Goal: Task Accomplishment & Management: Manage account settings

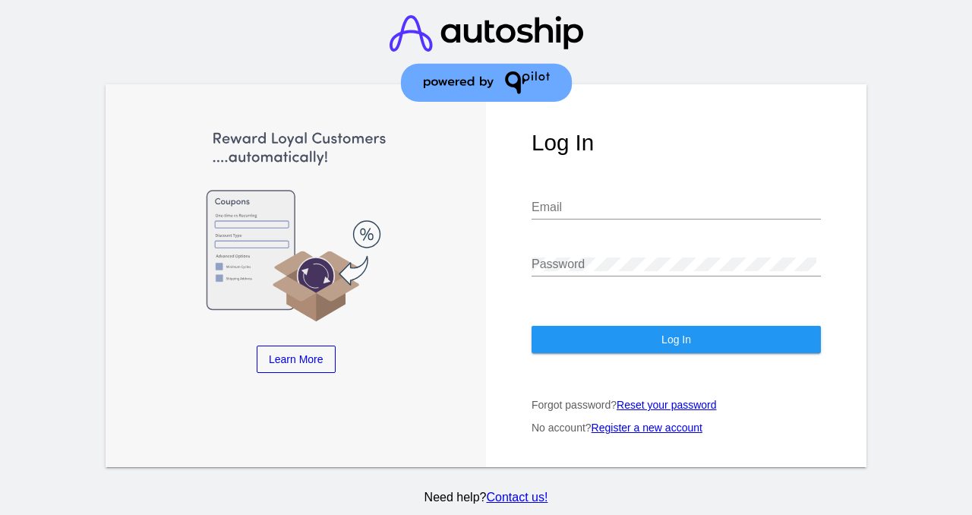
type input "[EMAIL_ADDRESS][DOMAIN_NAME]"
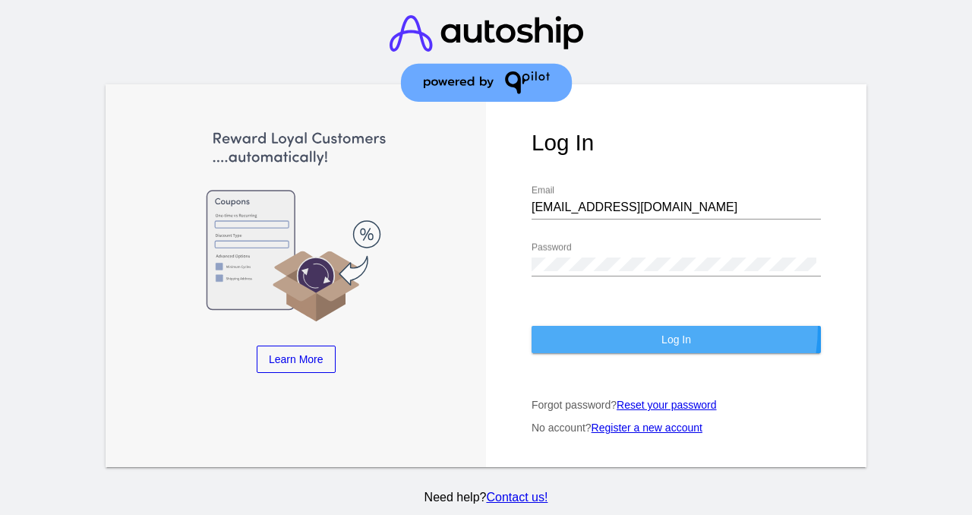
click at [619, 328] on button "Log In" at bounding box center [675, 339] width 289 height 27
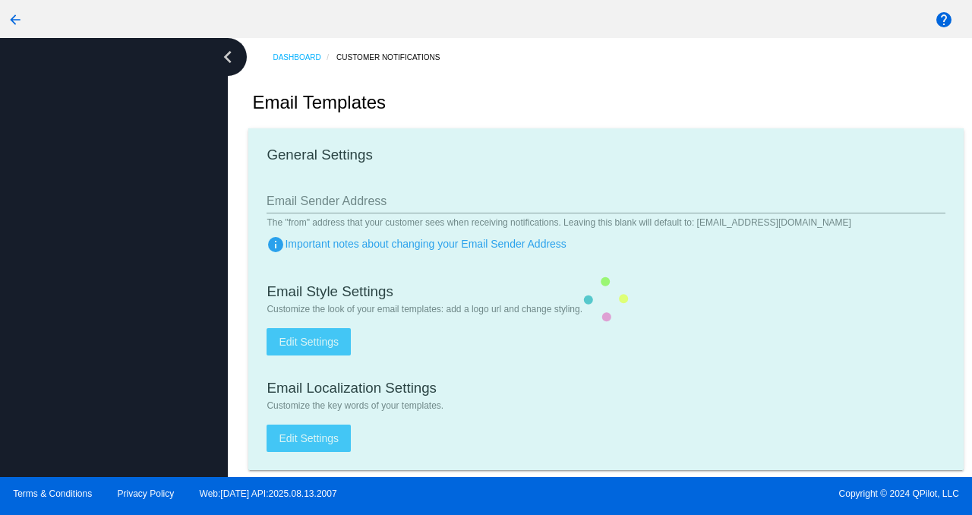
type input "[EMAIL_ADDRESS][DOMAIN_NAME]"
checkbox input "true"
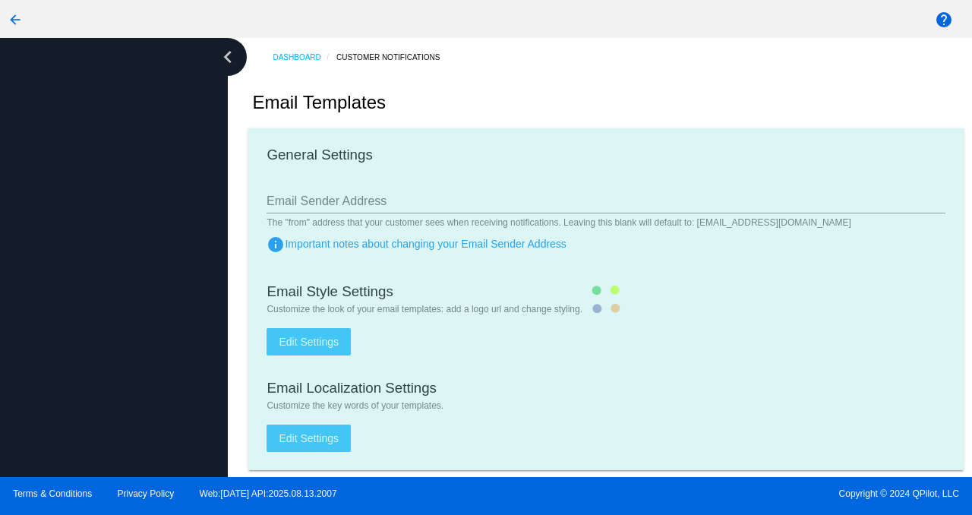
type input "[PERSON_NAME][EMAIL_ADDRESS][DOMAIN_NAME]"
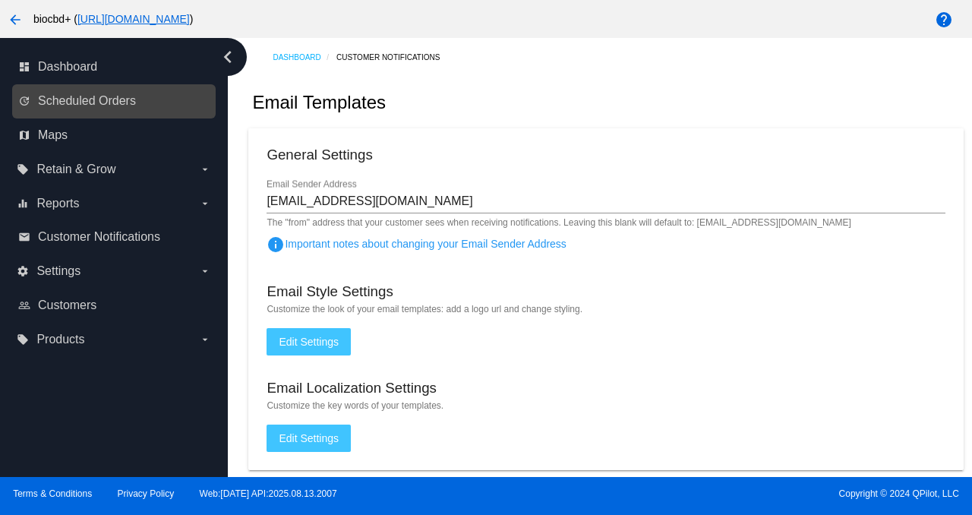
click at [158, 96] on link "update Scheduled Orders" at bounding box center [114, 101] width 193 height 24
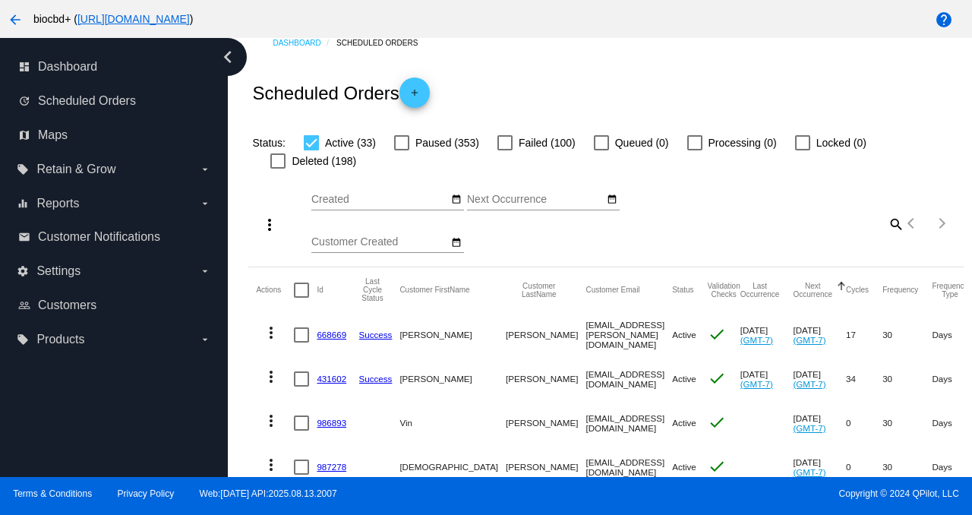
scroll to position [15, 0]
click at [323, 334] on link "668669" at bounding box center [332, 334] width 30 height 10
click at [338, 377] on link "431602" at bounding box center [332, 378] width 30 height 10
click at [334, 424] on link "986893" at bounding box center [332, 422] width 30 height 10
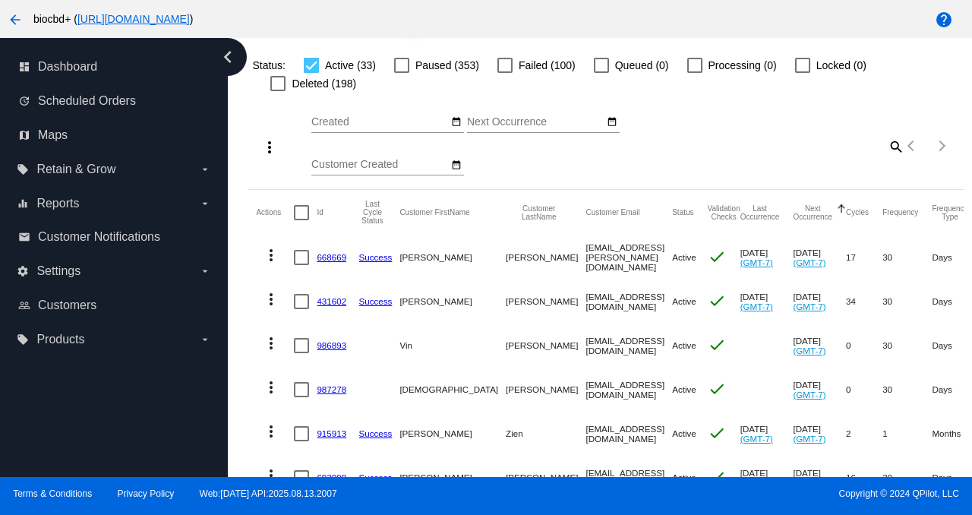
scroll to position [118, 0]
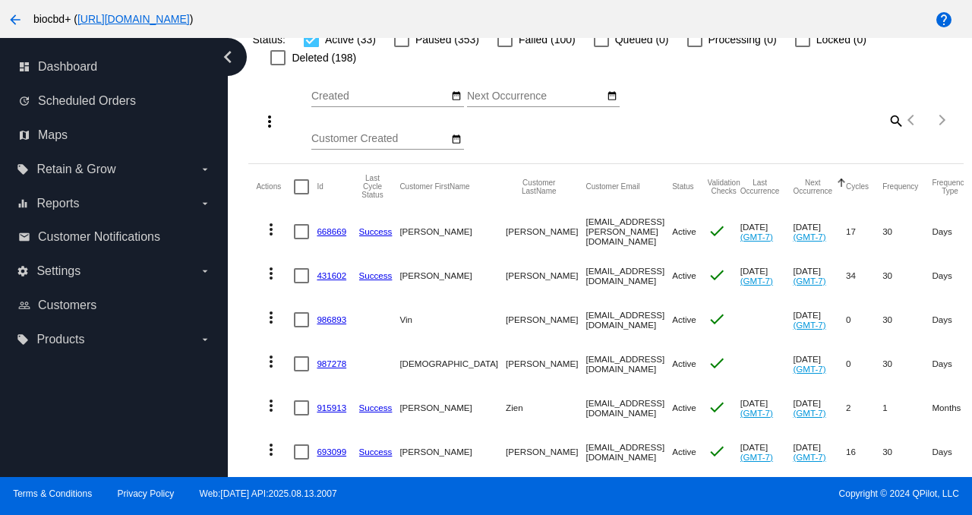
click at [326, 359] on mat-cell "987278" at bounding box center [338, 364] width 42 height 44
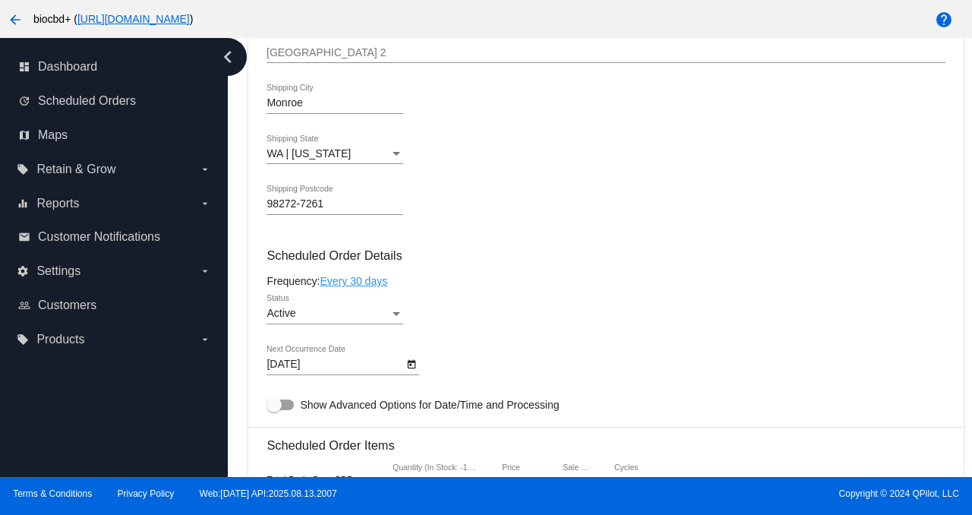
scroll to position [1060, 0]
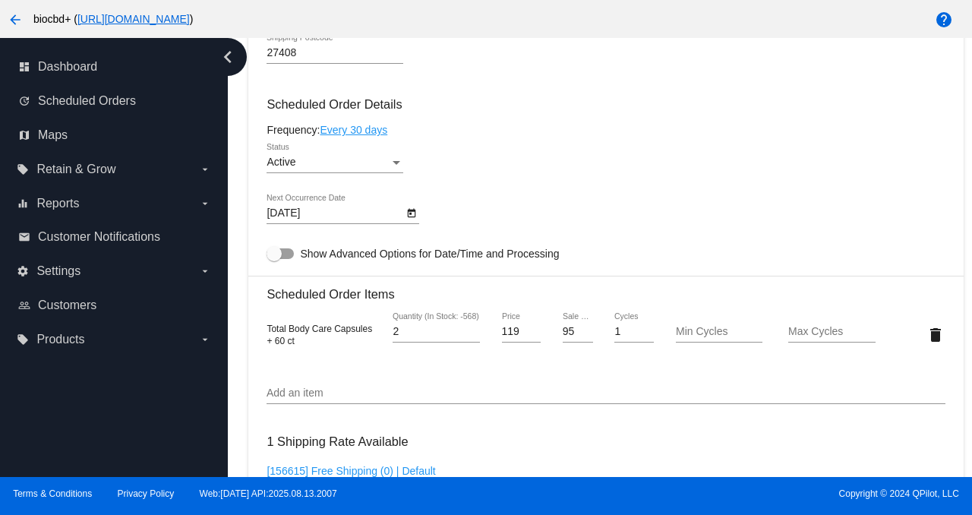
scroll to position [959, 0]
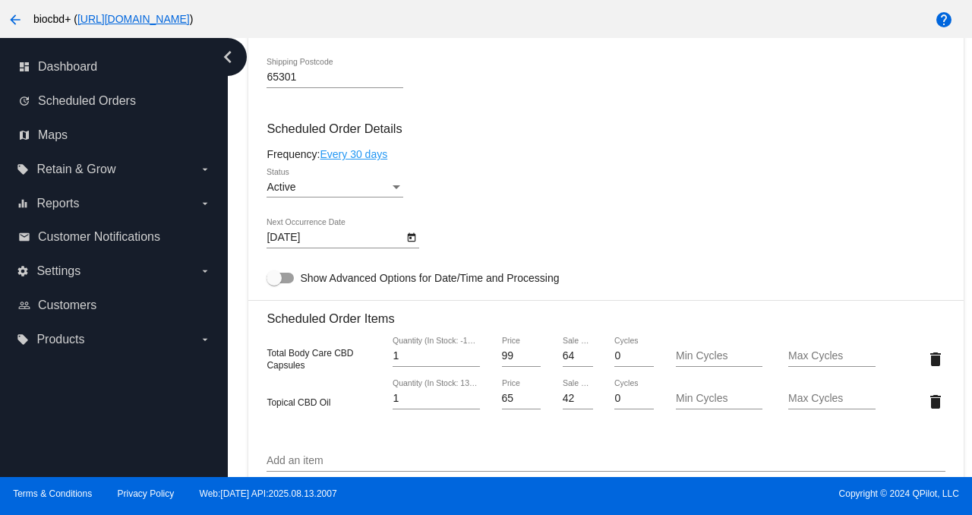
scroll to position [730, 0]
